Goal: Task Accomplishment & Management: Complete application form

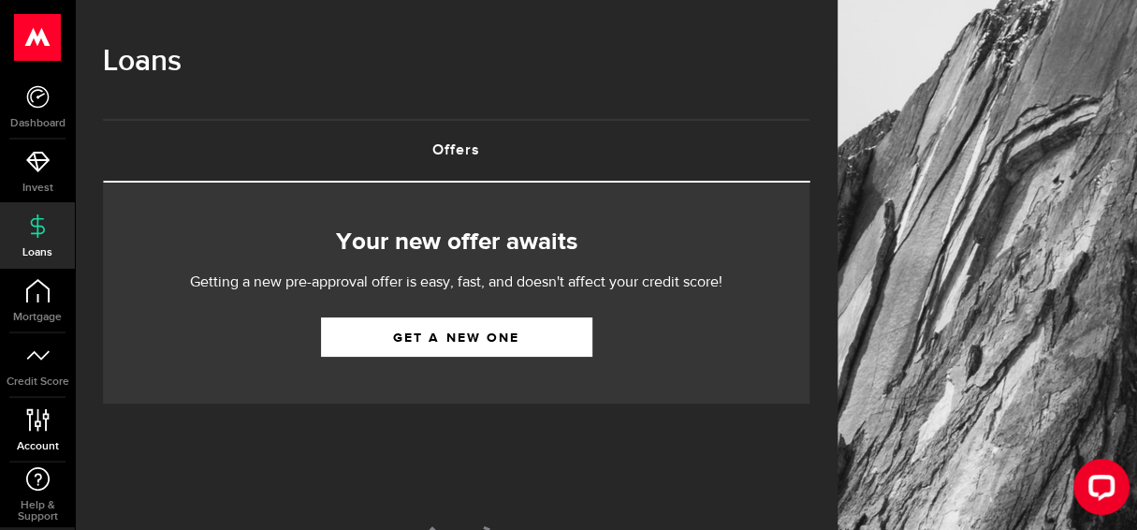
click at [22, 441] on span "Account" at bounding box center [37, 446] width 75 height 11
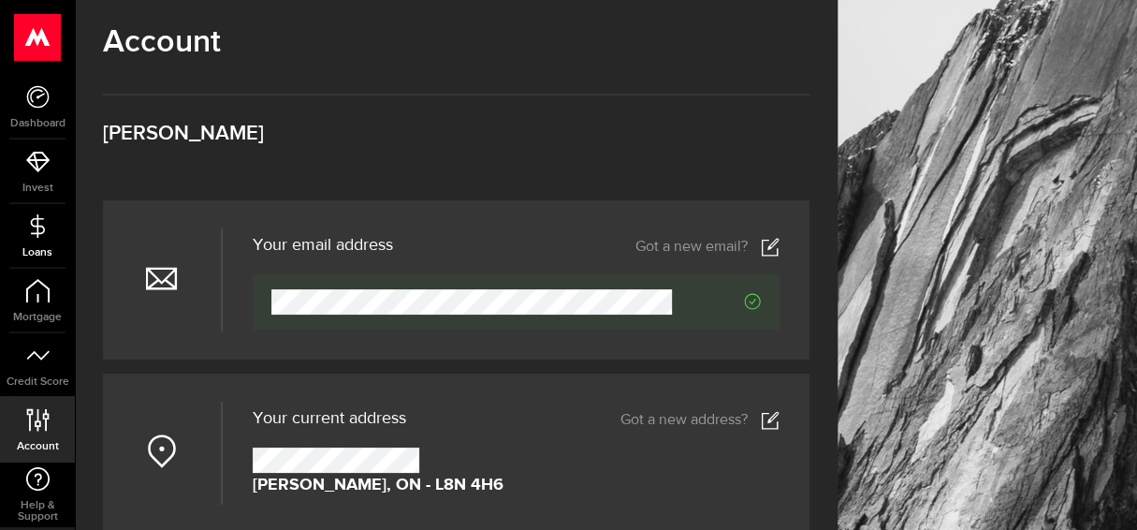
click at [63, 245] on link "Loans" at bounding box center [37, 236] width 75 height 64
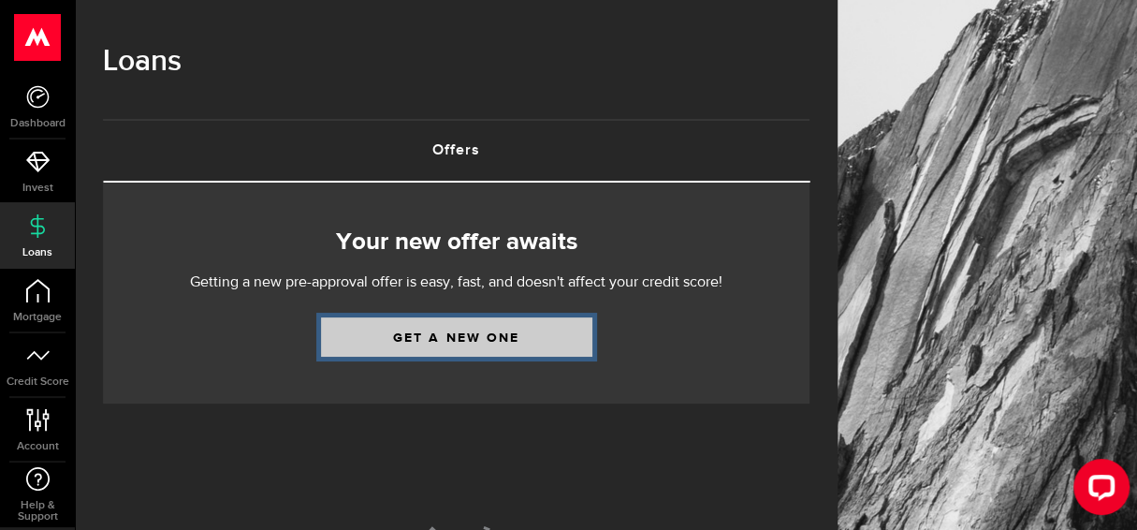
click at [437, 339] on link "Get a new one" at bounding box center [456, 336] width 271 height 39
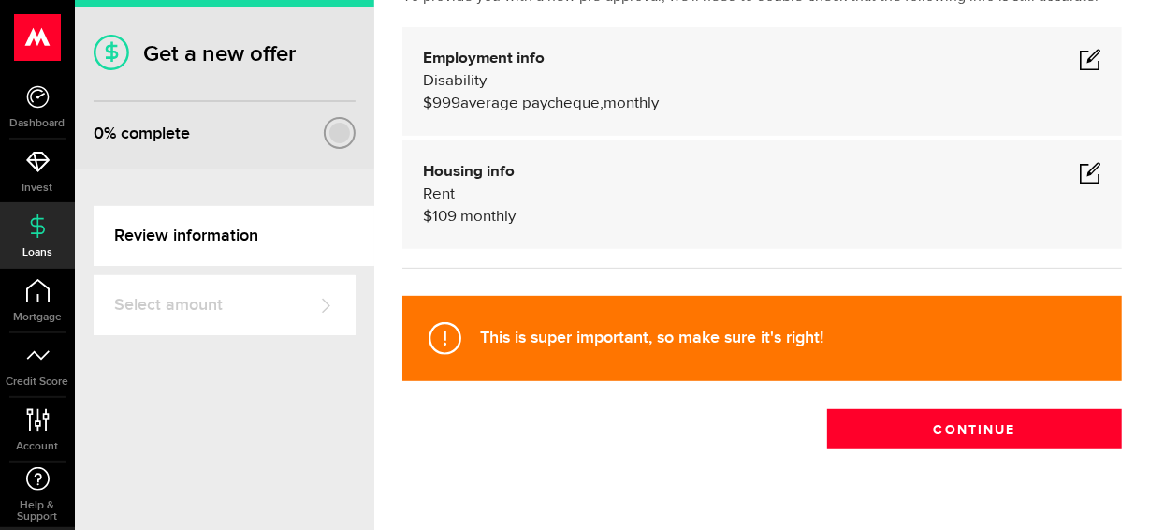
scroll to position [187, 0]
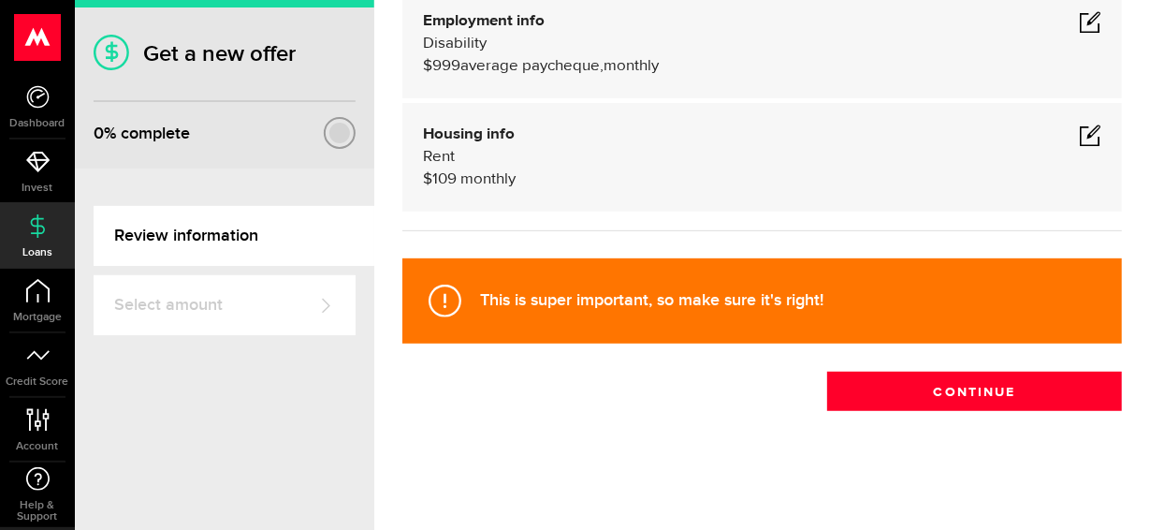
click at [1079, 22] on span at bounding box center [1090, 21] width 22 height 22
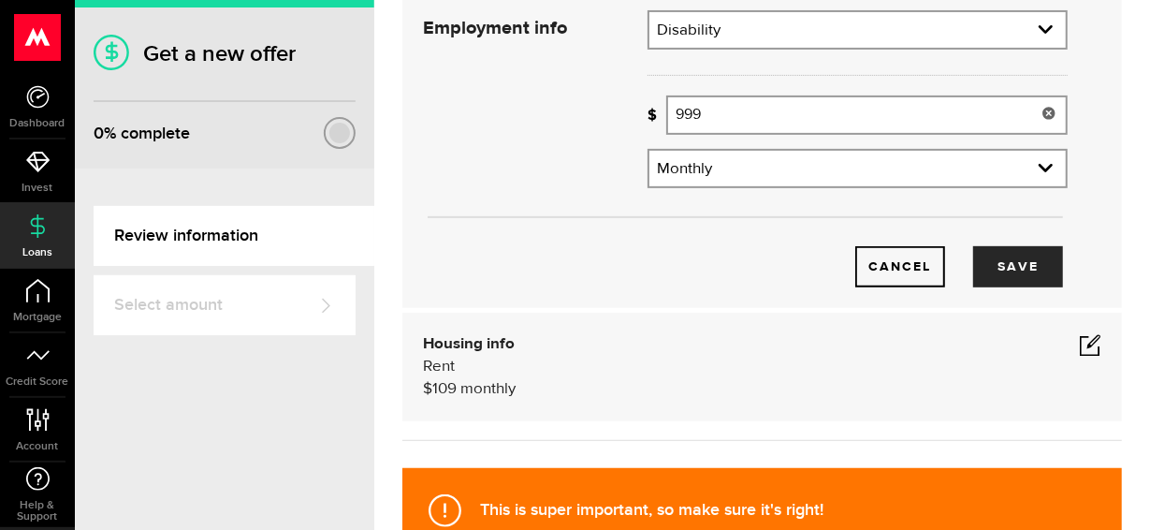
click at [707, 126] on input "999" at bounding box center [866, 114] width 401 height 39
type input "9"
type input "1,110"
click at [1005, 265] on button "Save" at bounding box center [1018, 266] width 90 height 41
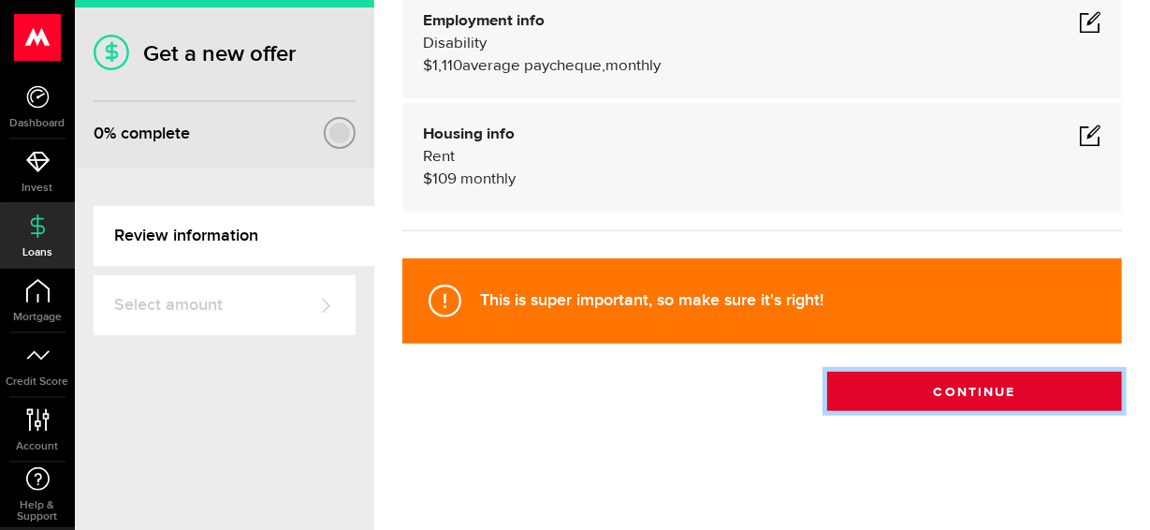
click at [950, 391] on button "Continue" at bounding box center [974, 390] width 295 height 39
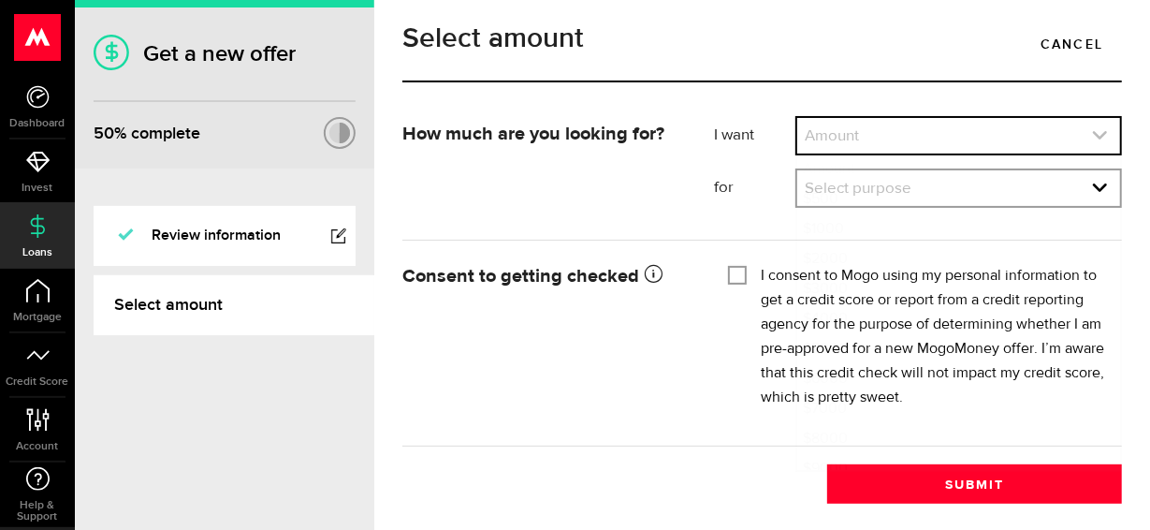
click at [1039, 143] on link "expand select" at bounding box center [958, 136] width 323 height 36
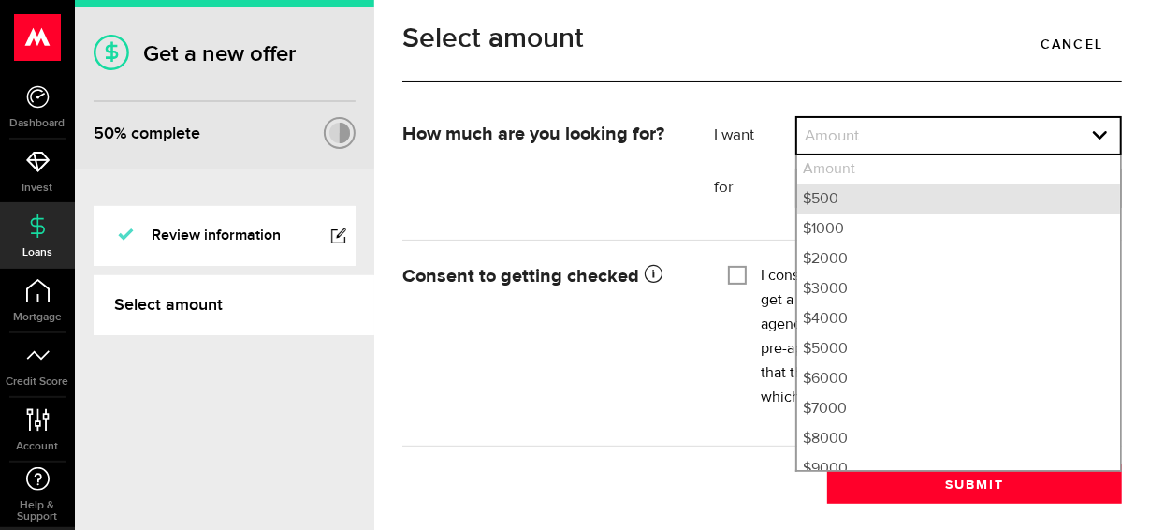
click at [1043, 214] on li "$500" at bounding box center [958, 199] width 323 height 30
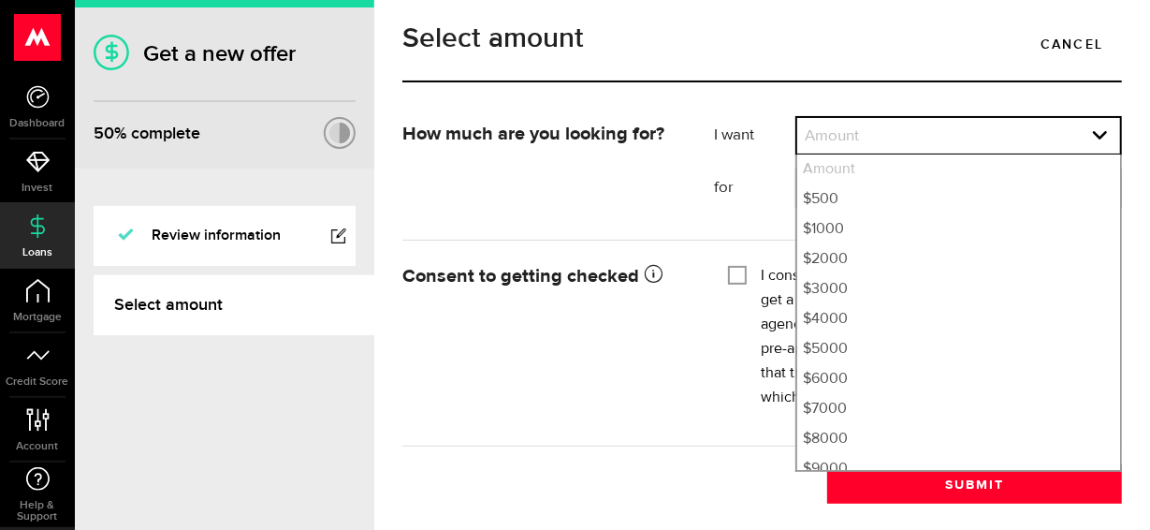
select select "500"
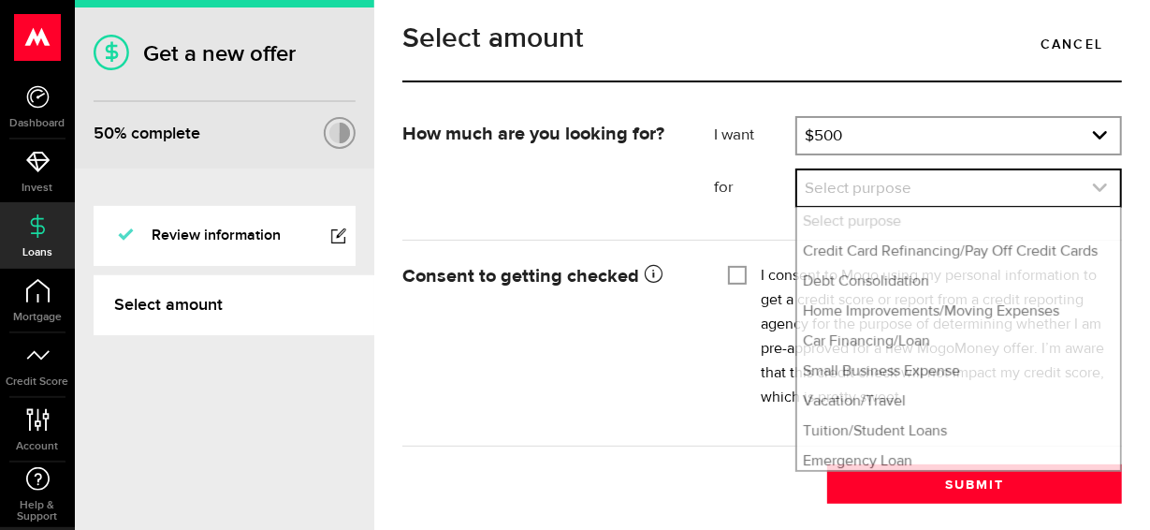
click at [1024, 201] on link "expand select" at bounding box center [958, 188] width 323 height 36
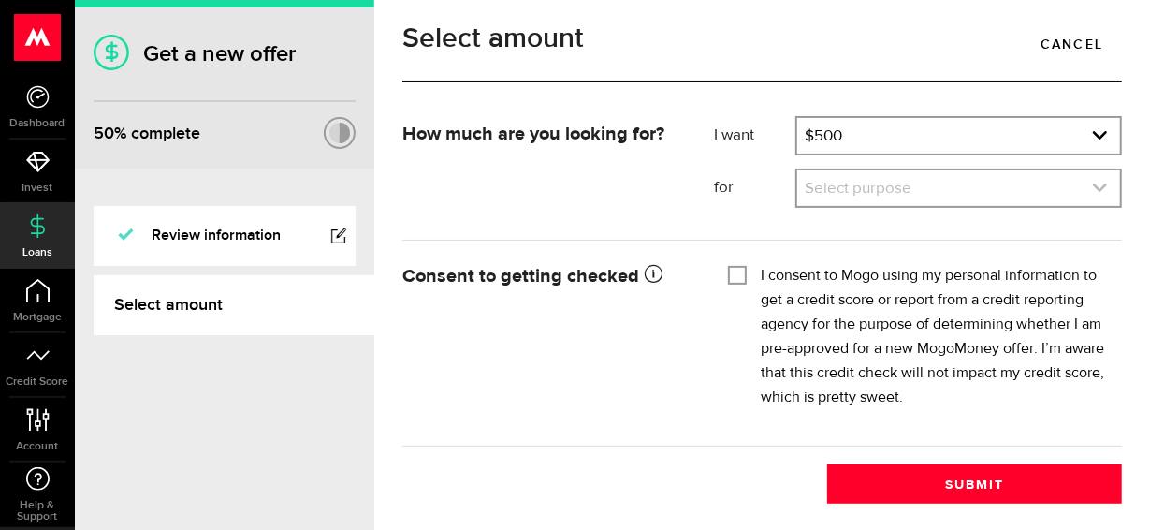
click at [1024, 201] on link "expand select" at bounding box center [958, 188] width 323 height 36
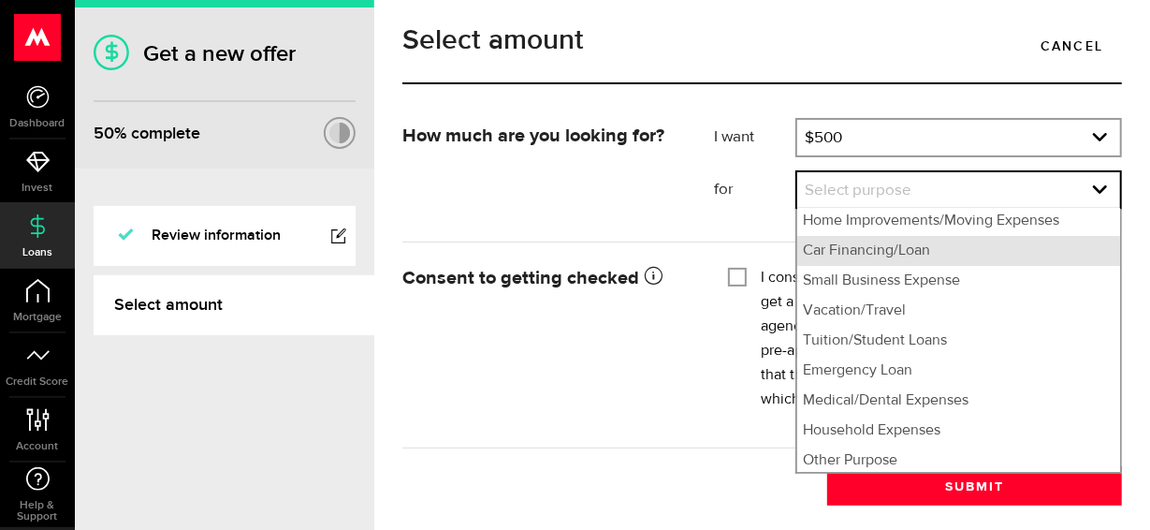
scroll to position [96, 0]
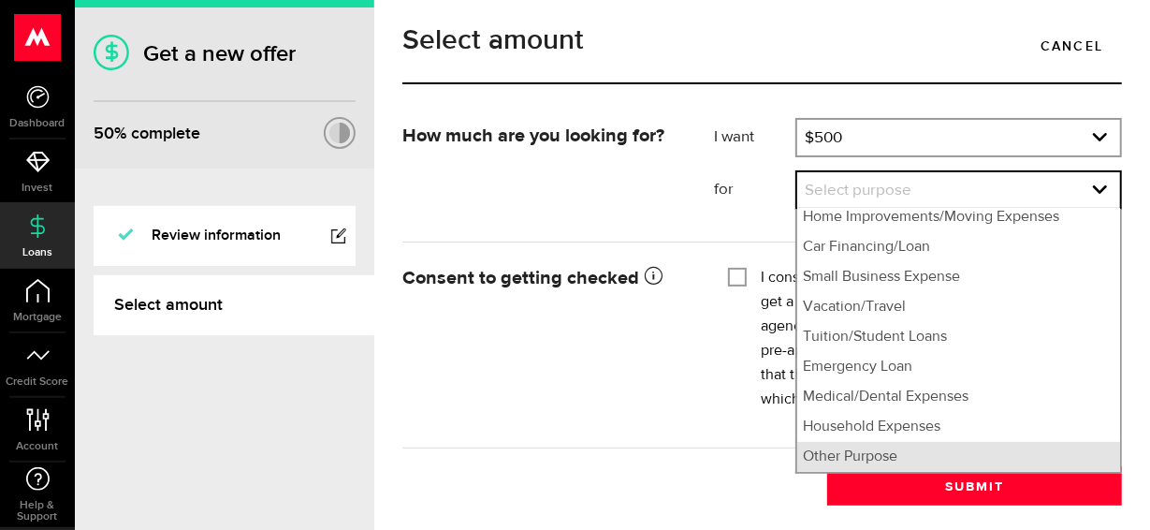
click at [922, 460] on li "Other Purpose" at bounding box center [958, 457] width 323 height 30
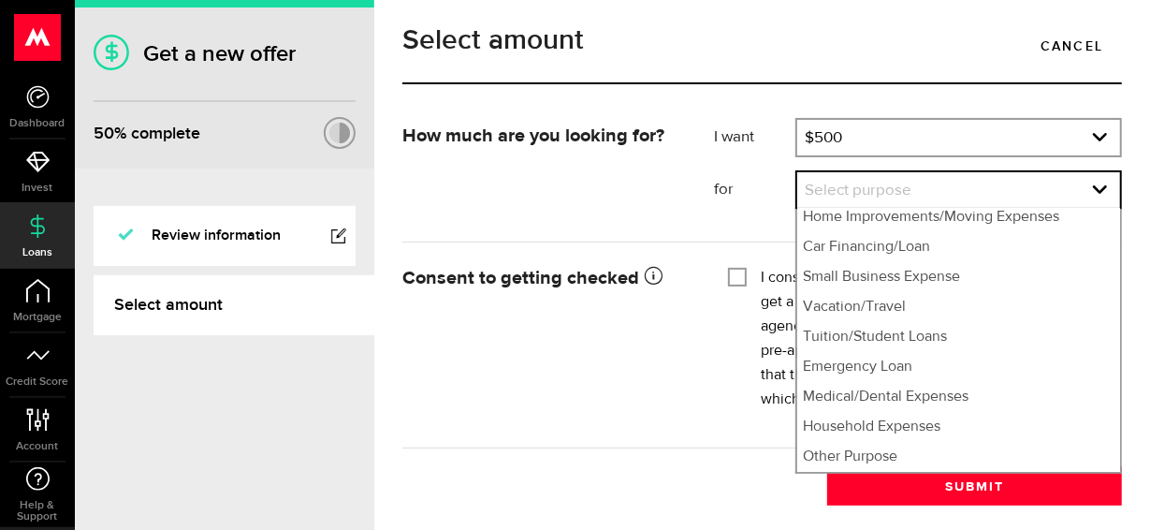
select select "Other Purpose"
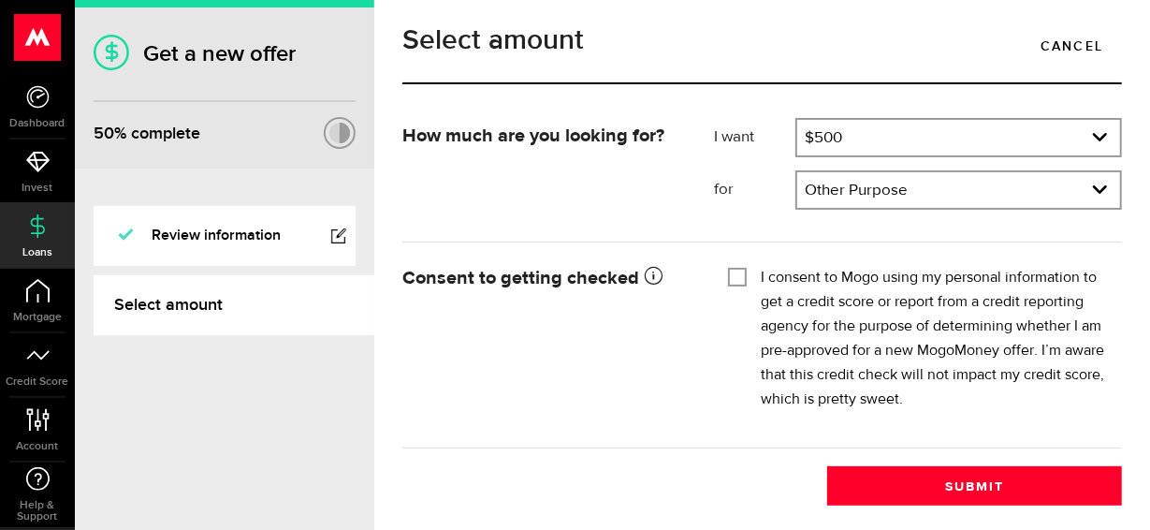
click at [738, 276] on input "I consent to Mogo using my personal information to get a credit score or report…" at bounding box center [737, 275] width 19 height 19
checkbox input "true"
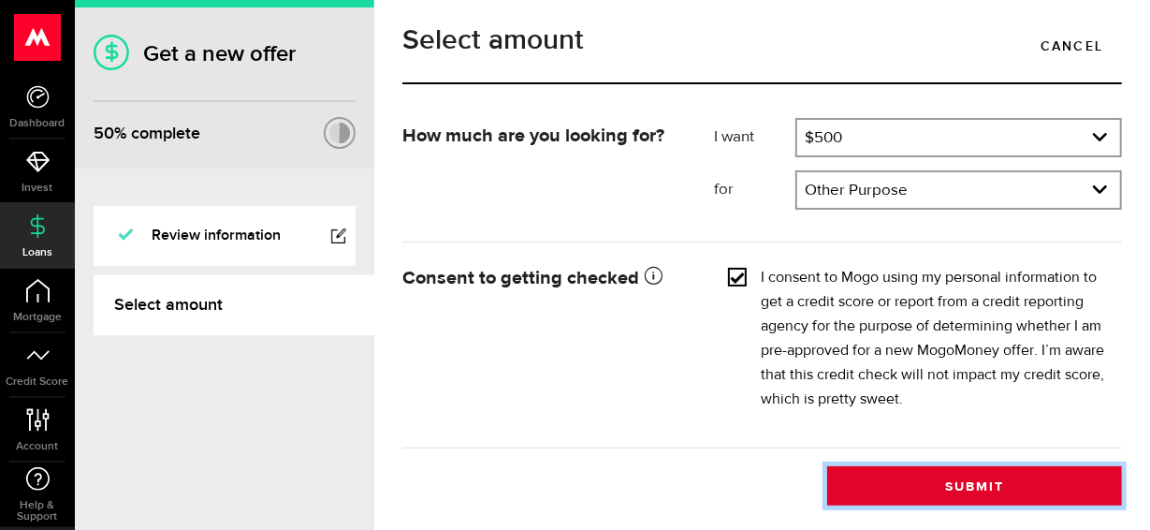
click at [920, 477] on button "Submit" at bounding box center [974, 485] width 295 height 39
